Goal: Task Accomplishment & Management: Manage account settings

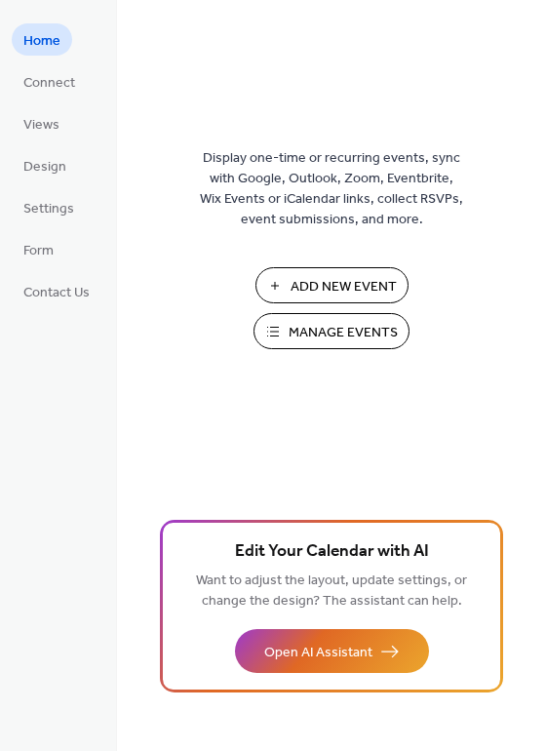
click at [361, 339] on span "Manage Events" at bounding box center [343, 333] width 109 height 20
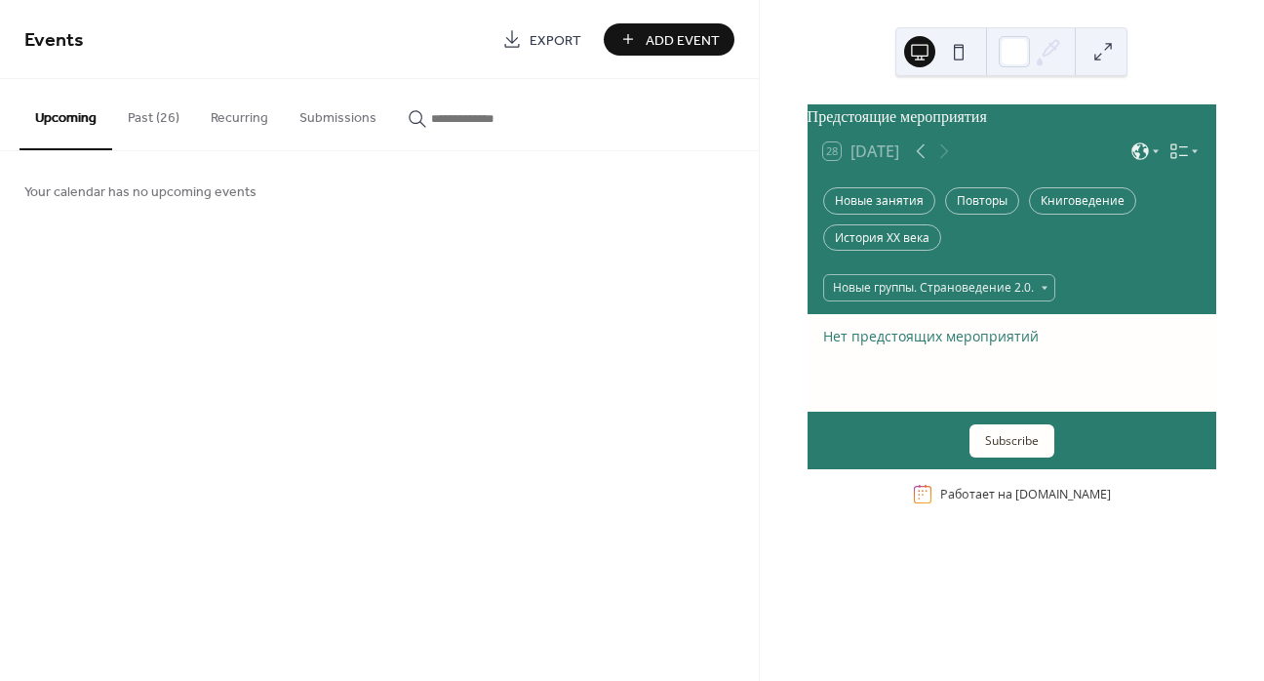
click at [171, 105] on button "Past (26)" at bounding box center [153, 113] width 83 height 69
